Goal: Contribute content: Contribute content

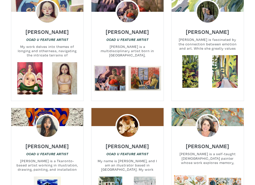
scroll to position [566, 0]
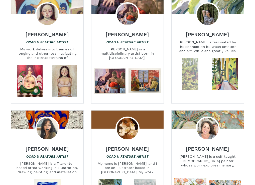
click at [197, 77] on link at bounding box center [190, 74] width 33 height 33
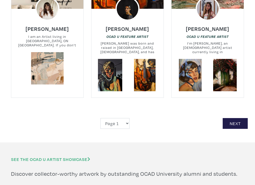
scroll to position [1022, 0]
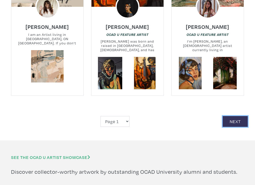
click at [231, 116] on link "Next" at bounding box center [234, 121] width 25 height 11
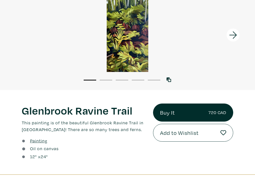
scroll to position [7, 0]
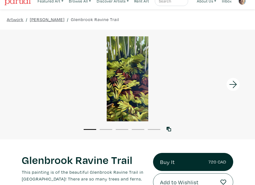
click at [234, 83] on icon at bounding box center [232, 85] width 17 height 14
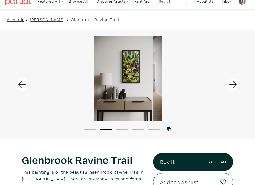
click at [234, 83] on icon at bounding box center [232, 85] width 17 height 14
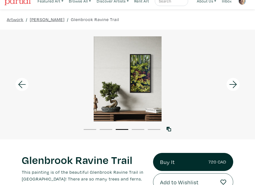
click at [234, 83] on icon at bounding box center [232, 85] width 17 height 14
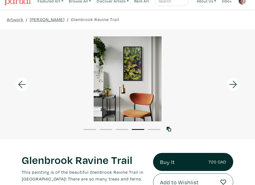
click at [234, 83] on icon at bounding box center [232, 85] width 17 height 14
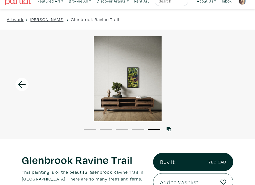
click at [234, 83] on div at bounding box center [127, 78] width 255 height 85
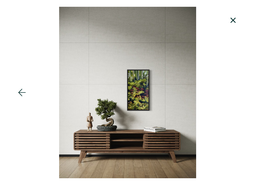
click at [234, 83] on div at bounding box center [127, 92] width 255 height 171
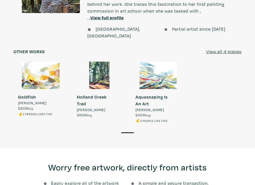
scroll to position [467, 0]
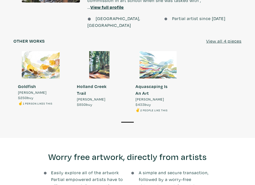
click at [53, 51] on div at bounding box center [41, 64] width 54 height 27
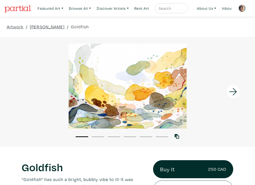
scroll to position [4, 0]
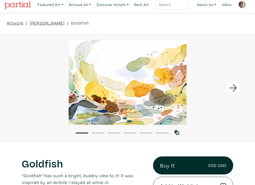
click at [233, 86] on icon at bounding box center [232, 88] width 17 height 14
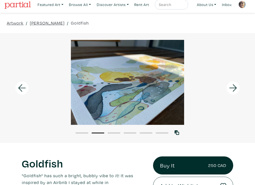
click at [233, 86] on icon at bounding box center [232, 88] width 17 height 14
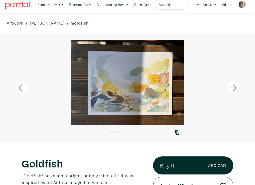
click at [233, 86] on icon at bounding box center [232, 88] width 17 height 14
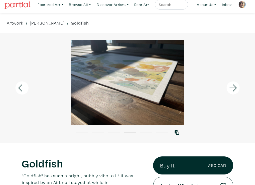
click at [233, 86] on icon at bounding box center [232, 88] width 17 height 14
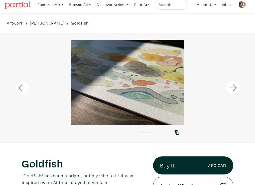
click at [233, 86] on icon at bounding box center [232, 88] width 17 height 14
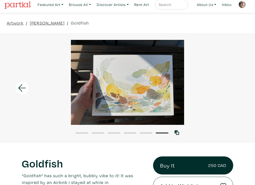
click at [233, 86] on div at bounding box center [127, 82] width 255 height 85
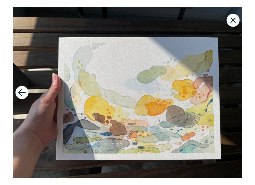
click at [233, 18] on icon at bounding box center [232, 21] width 17 height 14
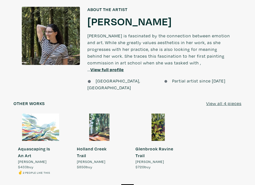
scroll to position [472, 0]
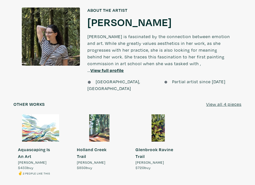
click at [93, 114] on div at bounding box center [99, 127] width 54 height 27
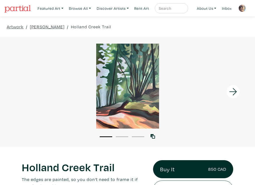
click at [236, 90] on icon at bounding box center [232, 92] width 17 height 14
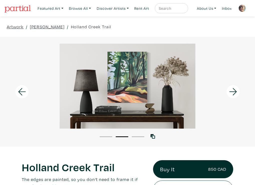
click at [234, 91] on icon at bounding box center [232, 92] width 17 height 14
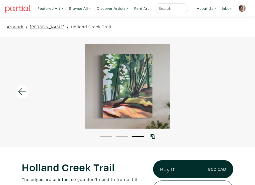
click at [234, 91] on div at bounding box center [127, 86] width 255 height 85
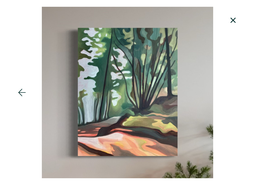
click at [233, 19] on icon at bounding box center [232, 20] width 5 height 5
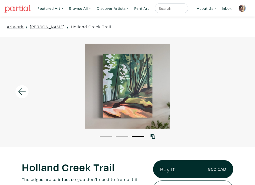
scroll to position [1, 0]
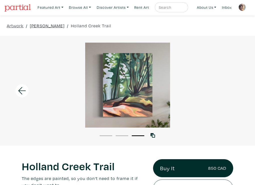
click at [41, 25] on link "[PERSON_NAME]" at bounding box center [47, 25] width 35 height 7
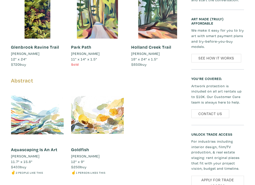
scroll to position [302, 0]
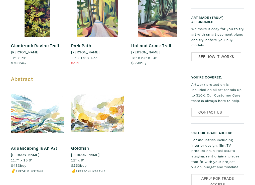
click at [54, 76] on h5 "Abstract" at bounding box center [97, 79] width 173 height 7
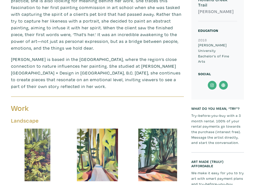
scroll to position [158, 0]
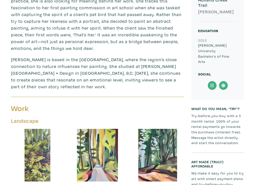
click at [43, 129] on div at bounding box center [37, 155] width 53 height 53
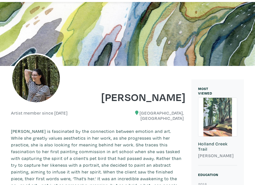
scroll to position [0, 0]
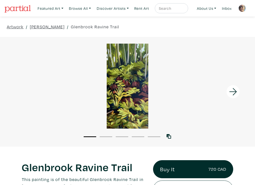
click at [234, 89] on icon at bounding box center [233, 91] width 8 height 7
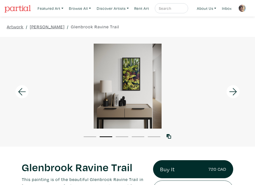
click at [234, 89] on icon at bounding box center [233, 91] width 8 height 7
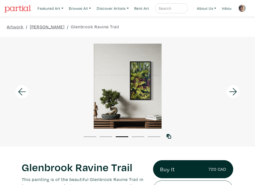
click at [234, 89] on icon at bounding box center [233, 91] width 8 height 7
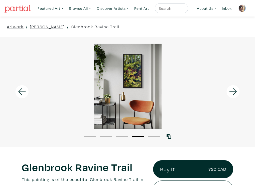
click at [234, 89] on icon at bounding box center [233, 91] width 8 height 7
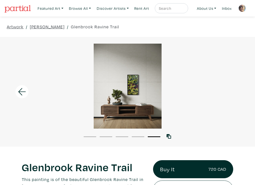
click at [234, 89] on div at bounding box center [127, 86] width 255 height 85
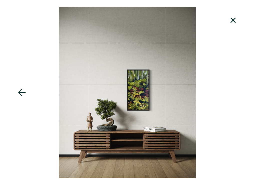
click at [230, 20] on icon at bounding box center [232, 21] width 17 height 14
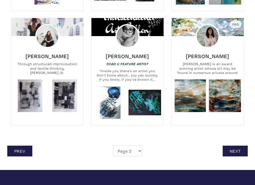
scroll to position [1010, 0]
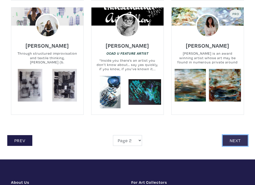
click at [229, 135] on link "Next" at bounding box center [234, 140] width 25 height 11
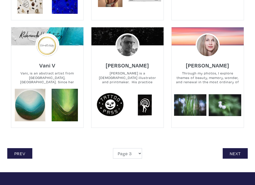
scroll to position [996, 0]
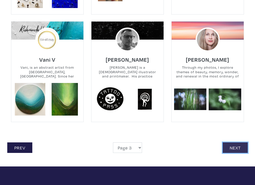
click at [238, 142] on link "Next" at bounding box center [234, 147] width 25 height 11
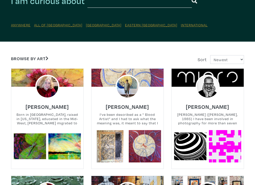
scroll to position [56, 0]
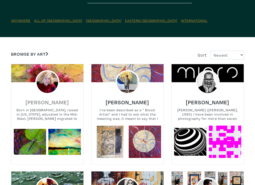
click at [51, 100] on h6 "Phyllis Schwartz" at bounding box center [47, 102] width 43 height 7
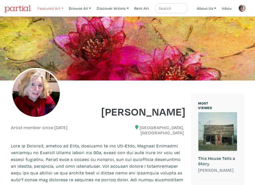
click at [56, 9] on link "Featured Art" at bounding box center [50, 8] width 30 height 10
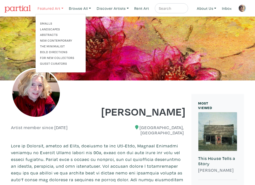
click at [54, 7] on link "Featured Art" at bounding box center [50, 8] width 30 height 10
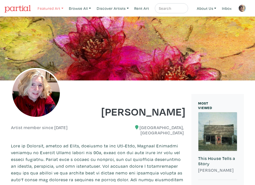
click at [54, 7] on link "Featured Art" at bounding box center [50, 8] width 30 height 10
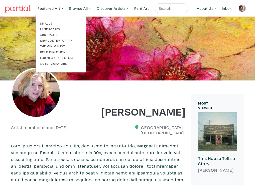
click at [57, 63] on link "Guest Curators" at bounding box center [60, 63] width 41 height 5
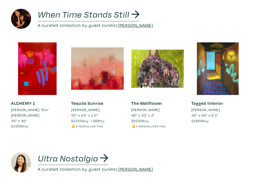
scroll to position [400, 0]
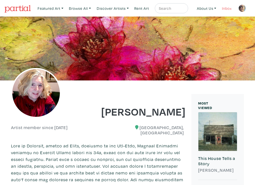
click at [230, 10] on link "Inbox" at bounding box center [226, 8] width 14 height 10
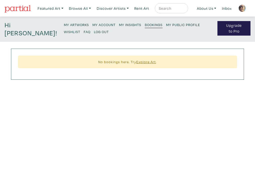
click at [241, 8] on img at bounding box center [242, 9] width 8 height 8
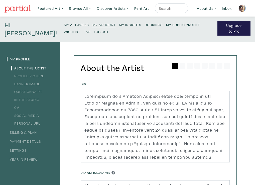
click at [64, 23] on small "My Artworks" at bounding box center [76, 24] width 25 height 5
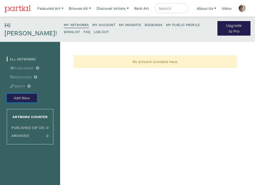
click at [20, 97] on button "Add New" at bounding box center [22, 98] width 30 height 9
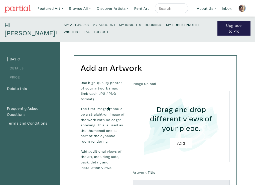
click at [181, 141] on input "file" at bounding box center [181, 126] width 83 height 57
type input "C:\fakepath\Apres Matisse.jpg"
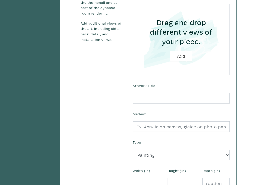
scroll to position [129, 0]
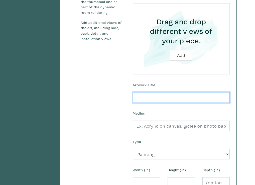
click at [138, 96] on input "text" at bounding box center [181, 97] width 97 height 11
click at [209, 98] on input "Après Matisse: The garden with the bFig Tree" at bounding box center [181, 97] width 97 height 11
type input "Après Matisse: The garden with the Fig Tree"
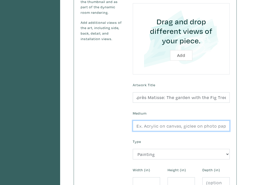
scroll to position [0, 0]
click at [135, 126] on input "text" at bounding box center [181, 125] width 97 height 11
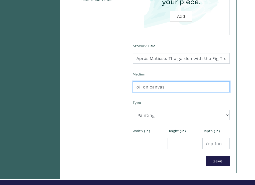
scroll to position [167, 0]
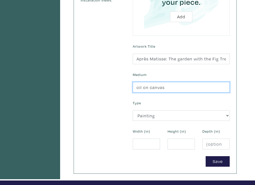
type input "oil on canvas"
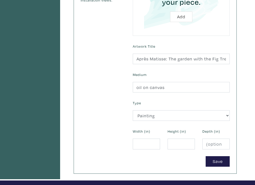
click at [150, 158] on div "Save" at bounding box center [181, 161] width 104 height 11
click at [137, 142] on input "number" at bounding box center [146, 143] width 27 height 11
type input "24"
click at [173, 142] on input "number" at bounding box center [180, 143] width 27 height 11
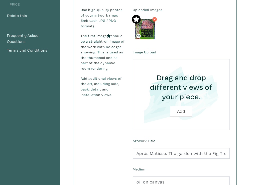
scroll to position [82, 0]
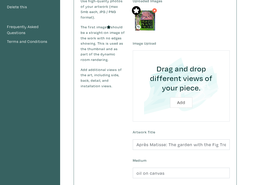
type input "36"
click at [181, 102] on input "file" at bounding box center [181, 85] width 83 height 57
type input "C:\fakepath\IMG_1835.jpeg"
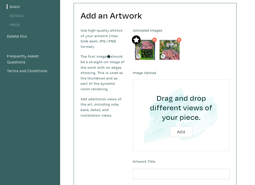
click at [179, 131] on input "file" at bounding box center [181, 115] width 83 height 57
type input "C:\fakepath\IMG_1836.jpeg"
click at [182, 130] on input "file" at bounding box center [181, 115] width 83 height 57
type input "C:\fakepath\IMG_1840.jpeg"
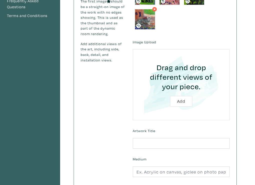
scroll to position [109, 0]
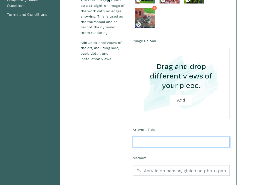
click at [140, 143] on input "text" at bounding box center [181, 142] width 97 height 11
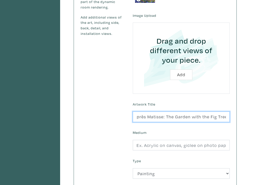
scroll to position [136, 0]
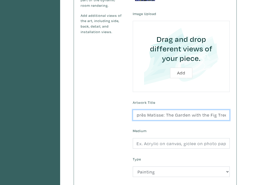
type input "Après Matisse: The Garden with the Fig Tree"
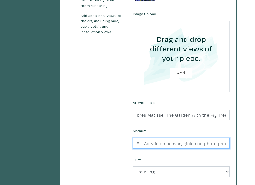
scroll to position [0, 0]
click at [135, 143] on input "text" at bounding box center [181, 143] width 97 height 11
type input "oil on canvas"
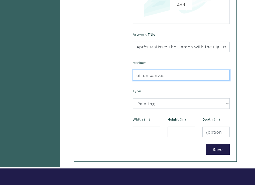
scroll to position [206, 0]
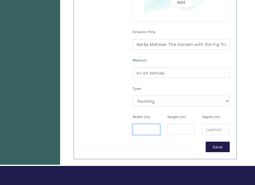
click at [143, 129] on input "number" at bounding box center [146, 129] width 27 height 11
type input "24"
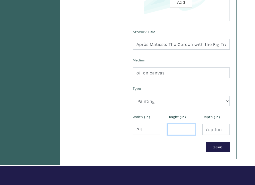
click at [172, 128] on input "number" at bounding box center [180, 129] width 27 height 11
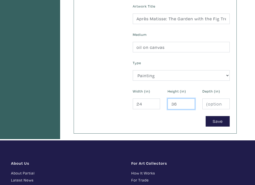
scroll to position [226, 0]
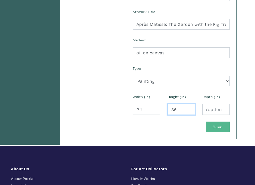
type input "36"
click at [214, 126] on button "Save" at bounding box center [217, 126] width 24 height 11
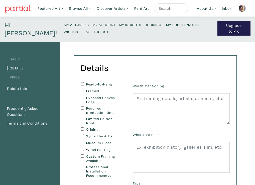
click at [82, 84] on input "Ready-To-Hang" at bounding box center [82, 83] width 3 height 3
checkbox input "true"
click at [126, 74] on div "Details You can change this at anytime." at bounding box center [155, 68] width 149 height 13
click at [82, 97] on input "Exposed Canvas Edge" at bounding box center [82, 97] width 3 height 3
checkbox input "true"
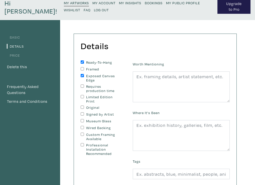
scroll to position [22, 0]
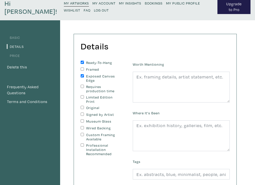
click at [83, 107] on input "Original" at bounding box center [82, 107] width 3 height 3
checkbox input "true"
click at [82, 114] on input "Signed by Artist" at bounding box center [82, 113] width 3 height 3
checkbox input "true"
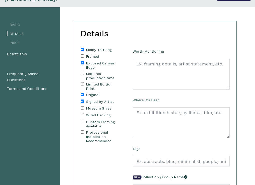
scroll to position [35, 0]
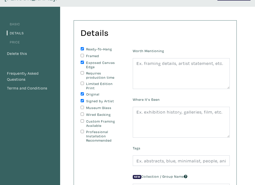
click at [82, 115] on input "Wired Backing" at bounding box center [82, 113] width 3 height 3
checkbox input "true"
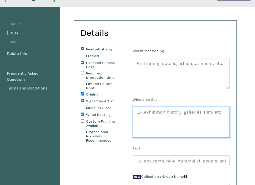
click at [135, 114] on textarea at bounding box center [181, 122] width 97 height 31
type textarea "o"
type textarea "artist open studio events; Gabriola: Nova Boutique gallery"
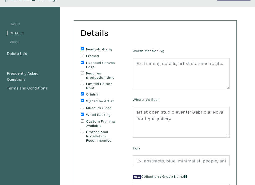
click at [153, 148] on div "Tags" at bounding box center [181, 155] width 104 height 22
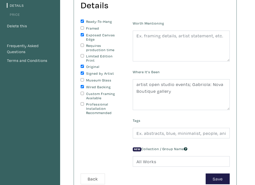
scroll to position [64, 0]
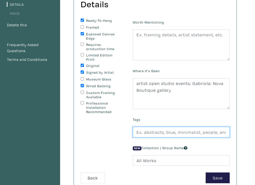
click at [143, 133] on input "text" at bounding box center [181, 132] width 97 height 11
click at [208, 133] on input "text" at bounding box center [181, 132] width 97 height 11
click at [137, 132] on input "text" at bounding box center [181, 132] width 97 height 11
click at [149, 132] on input "figure, animals/ colourful" at bounding box center [181, 132] width 97 height 11
click at [151, 132] on input "figure, animals/ colourful" at bounding box center [181, 132] width 97 height 11
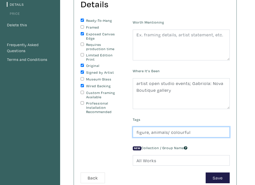
click at [150, 132] on input "figure, animals/ colourful" at bounding box center [181, 132] width 97 height 11
click at [191, 132] on input "figure/ animals/ colourful" at bounding box center [181, 132] width 97 height 11
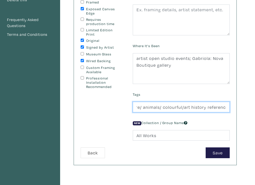
scroll to position [89, 0]
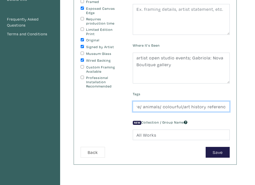
type input "figure/ animals/ colourful/art history reference"
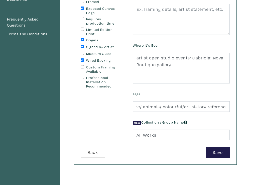
scroll to position [0, 0]
click at [145, 121] on label "New Collection / Group Name" at bounding box center [160, 122] width 55 height 6
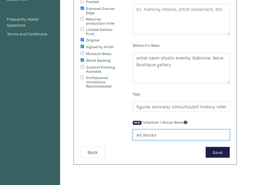
click at [155, 136] on input "All Works" at bounding box center [181, 134] width 97 height 11
click at [157, 136] on input "All Works" at bounding box center [181, 134] width 97 height 11
type input "A"
click at [151, 136] on input "Le Carnnaval collection" at bounding box center [181, 134] width 97 height 11
type input "Le [DATE] collection"
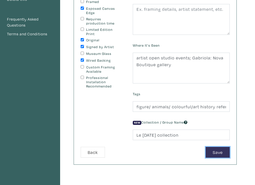
click at [215, 151] on button "Save" at bounding box center [217, 152] width 24 height 11
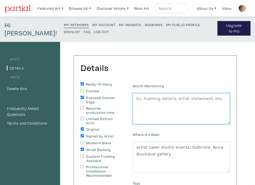
click at [136, 99] on textarea at bounding box center [181, 108] width 97 height 31
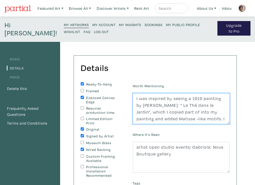
scroll to position [4, 0]
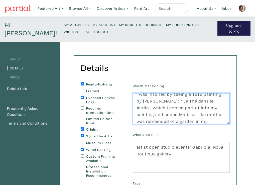
click at [151, 122] on textarea "I was inspired by seeing a 1919 painting by [PERSON_NAME]: " Le Thé dans le Jar…" at bounding box center [181, 108] width 97 height 31
click at [203, 114] on textarea "I was inspired by seeing a 1919 painting by [PERSON_NAME]: " Le Thé dans le Jar…" at bounding box center [181, 108] width 97 height 31
click at [177, 121] on textarea "I was inspired by seeing a 1919 painting by [PERSON_NAME]: " Le Thé dans le Jar…" at bounding box center [181, 108] width 97 height 31
click at [223, 121] on textarea "I was inspired by seeing a 1919 painting by [PERSON_NAME]: " Le Thé dans le Jar…" at bounding box center [181, 108] width 97 height 31
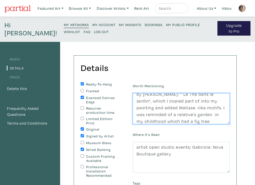
click at [167, 120] on textarea "I was inspired by seeing a 1919 painting by [PERSON_NAME]: " Le Thé dans le Jar…" at bounding box center [181, 108] width 97 height 31
click at [194, 121] on textarea "I was inspired by seeing a 1919 painting by [PERSON_NAME]: " Le Thé dans le Jar…" at bounding box center [181, 108] width 97 height 31
click at [208, 123] on textarea "I was inspired by seeing a 1919 painting by [PERSON_NAME]: " Le Thé dans le Jar…" at bounding box center [181, 108] width 97 height 31
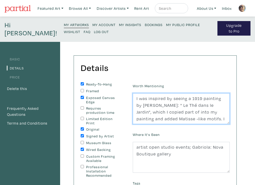
scroll to position [0, 0]
click at [185, 108] on textarea "I was inspired by seeing a 1919 painting by [PERSON_NAME]: " Le Thé dans le Jar…" at bounding box center [181, 108] width 97 height 31
click at [175, 106] on textarea "I was inspired by seeing a 1919 painting by [PERSON_NAME]: " Le Thé dans le Jar…" at bounding box center [181, 108] width 97 height 31
click at [221, 99] on textarea "I was inspired by seeing a 1919 painting by [PERSON_NAME]: " Le Thé Dans le Jar…" at bounding box center [181, 108] width 97 height 31
click at [220, 99] on textarea "I was inspired by seeing a 1919 painting by [PERSON_NAME]: " Le Thé Dans le Jar…" at bounding box center [181, 108] width 97 height 31
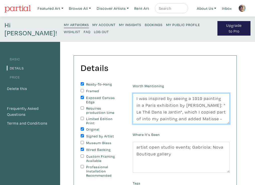
click at [202, 113] on textarea "I was inspired by seeing a 1919 painting in a Paris exhibition by [PERSON_NAME]…" at bounding box center [181, 108] width 97 height 31
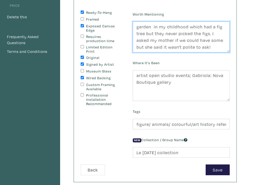
scroll to position [74, 0]
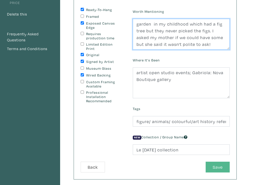
type textarea "I was inspired by seeing a 1919 painting in a Paris exhibition by [PERSON_NAME]…"
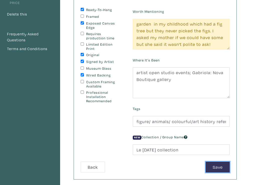
click at [218, 166] on button "Save" at bounding box center [217, 166] width 24 height 11
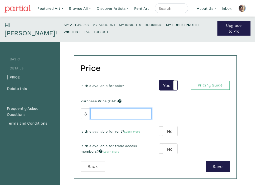
click at [95, 112] on input "number" at bounding box center [120, 113] width 61 height 11
type input "1850"
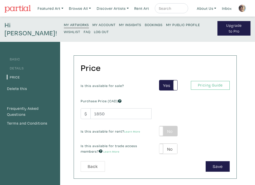
click at [168, 129] on label "No" at bounding box center [168, 131] width 18 height 10
type input "93"
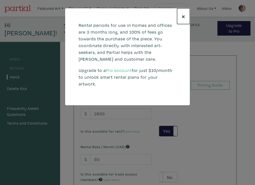
click at [182, 16] on span "×" at bounding box center [183, 16] width 4 height 9
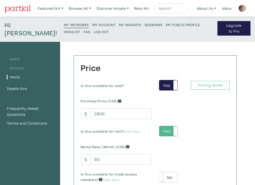
click at [166, 128] on label "Yes" at bounding box center [168, 131] width 18 height 10
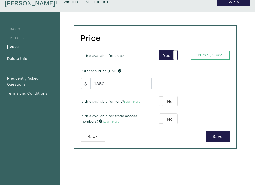
scroll to position [32, 0]
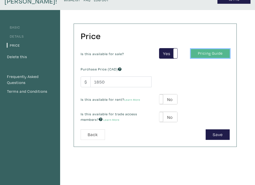
click at [206, 53] on link "Pricing Guide" at bounding box center [210, 53] width 39 height 9
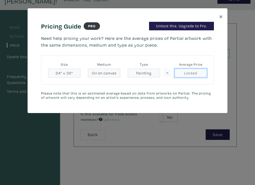
click at [189, 73] on input "Locked" at bounding box center [190, 73] width 32 height 9
click at [216, 46] on div "Pricing Guide PRO Unlock this. Upgrade to Pro. Need help pricing your work? Her…" at bounding box center [128, 60] width 200 height 105
click at [221, 14] on span "×" at bounding box center [221, 16] width 4 height 9
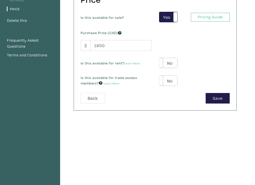
scroll to position [68, 0]
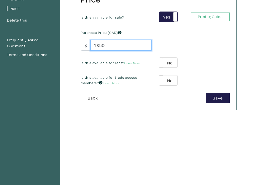
click at [95, 46] on input "1850" at bounding box center [120, 45] width 61 height 11
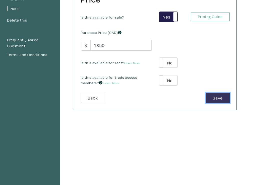
click at [216, 97] on button "Save" at bounding box center [217, 98] width 24 height 11
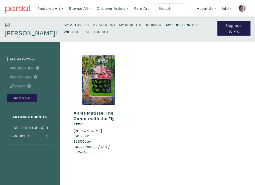
click at [80, 147] on em "Collection: Le Carnaval collection" at bounding box center [92, 149] width 36 height 10
